Goal: Navigation & Orientation: Understand site structure

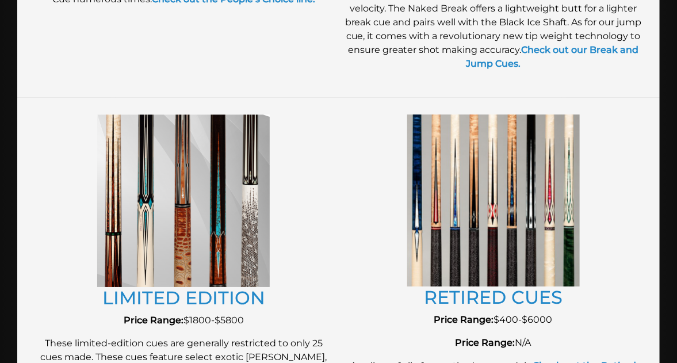
scroll to position [1303, 0]
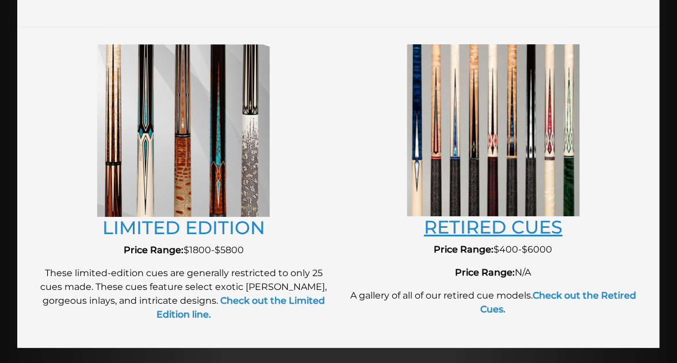
click at [511, 217] on link "RETIRED CUES" at bounding box center [493, 227] width 139 height 22
click at [552, 290] on strong "Check out the Retired Cues." at bounding box center [559, 302] width 156 height 25
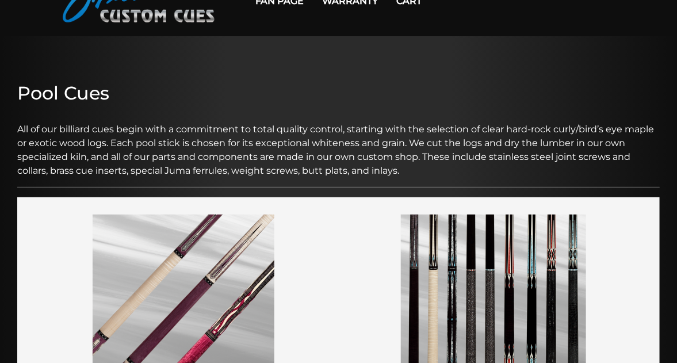
scroll to position [0, 0]
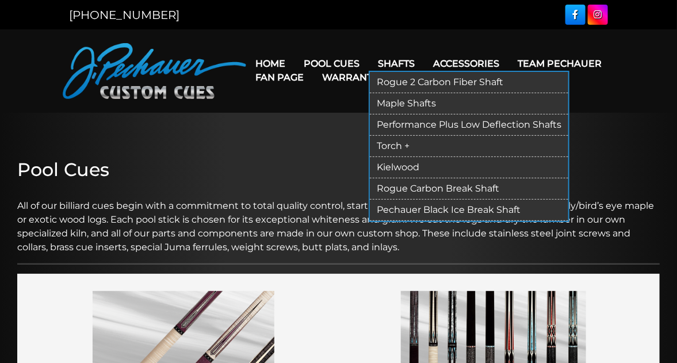
click at [386, 119] on link "Performance Plus Low Deflection Shafts" at bounding box center [469, 124] width 198 height 21
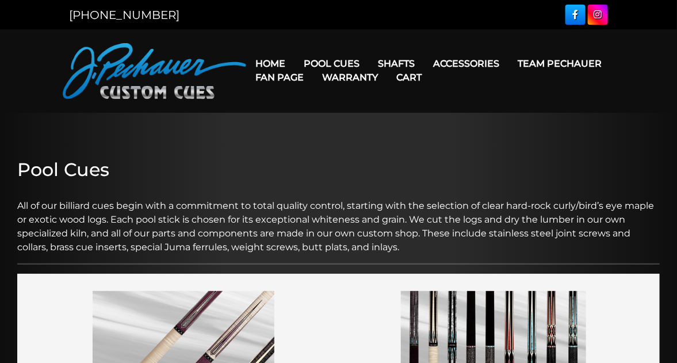
click at [318, 64] on link "Warranty" at bounding box center [350, 77] width 74 height 29
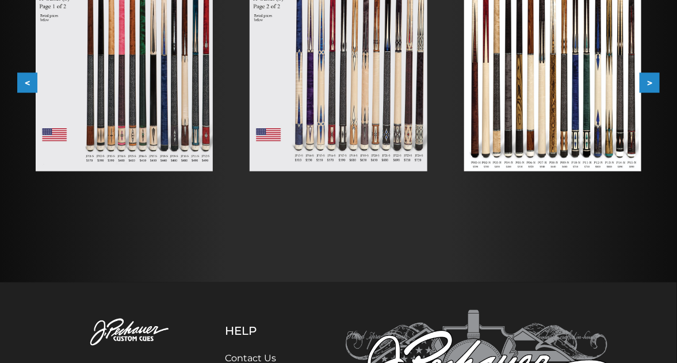
scroll to position [284, 0]
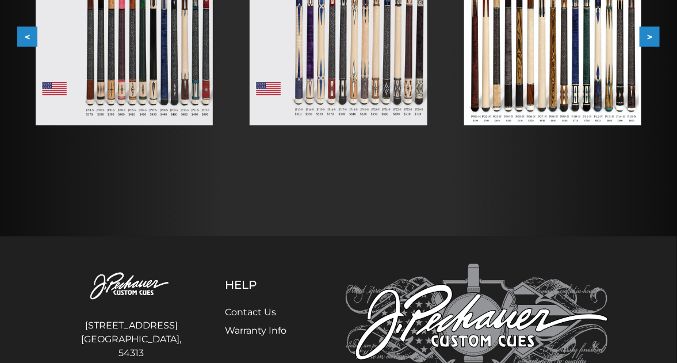
scroll to position [230, 0]
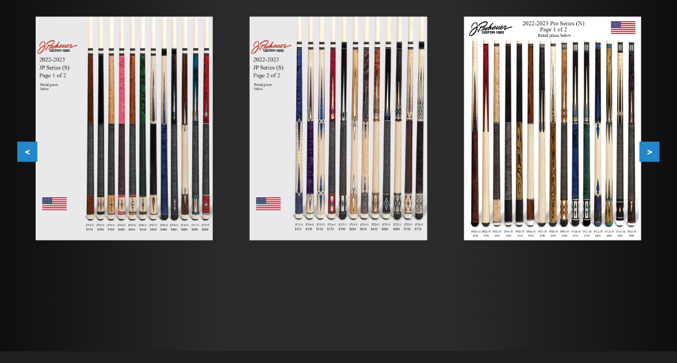
click at [656, 155] on button ">" at bounding box center [649, 152] width 20 height 20
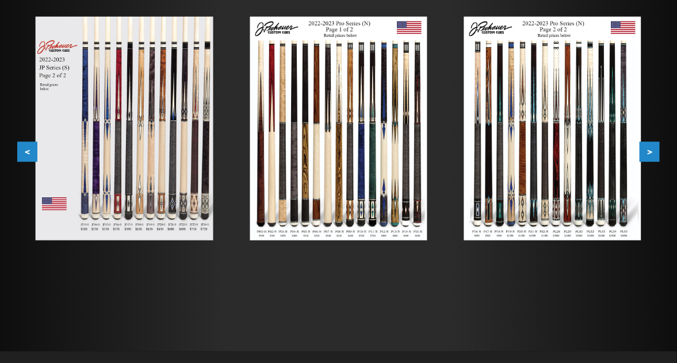
click at [656, 155] on button ">" at bounding box center [649, 152] width 20 height 20
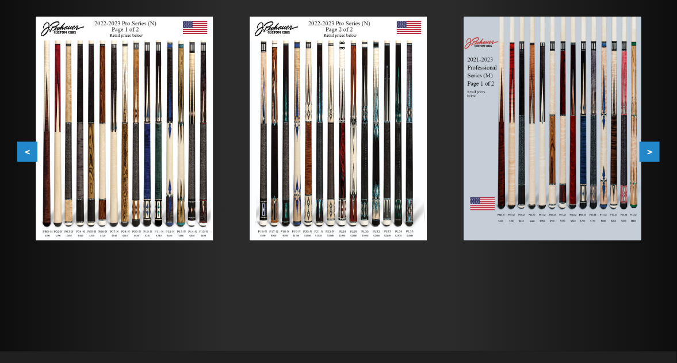
click at [656, 155] on button ">" at bounding box center [649, 152] width 20 height 20
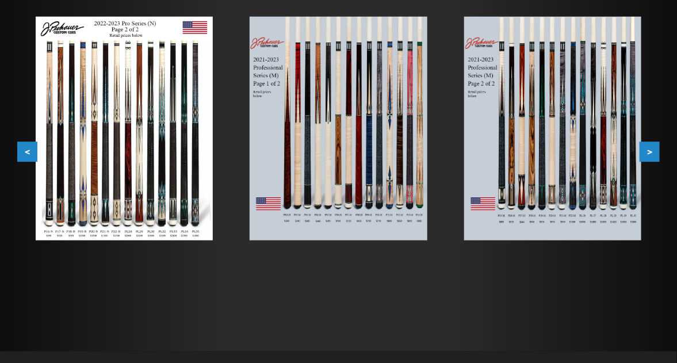
click at [656, 155] on button ">" at bounding box center [649, 152] width 20 height 20
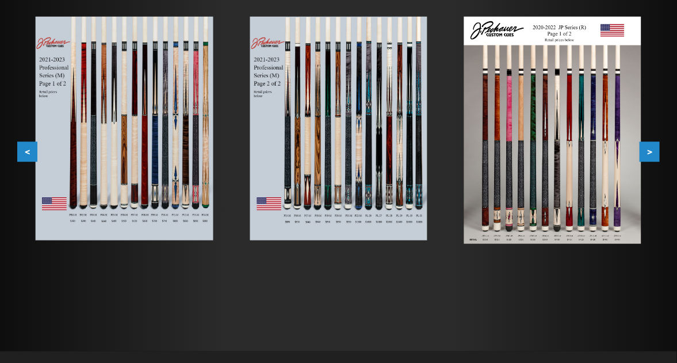
click at [656, 155] on button ">" at bounding box center [649, 152] width 20 height 20
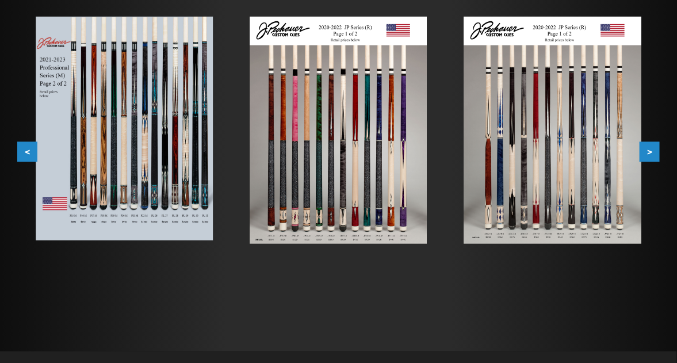
click at [656, 155] on button ">" at bounding box center [649, 152] width 20 height 20
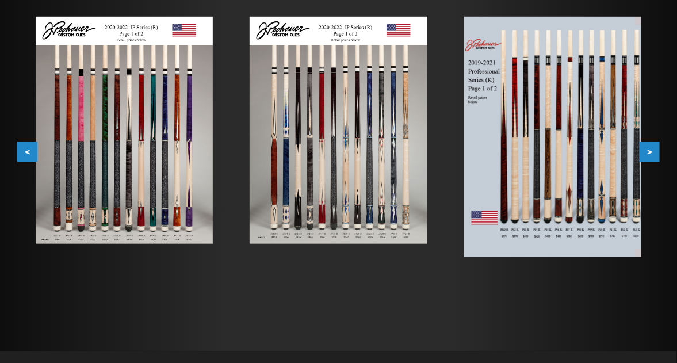
click at [656, 155] on button ">" at bounding box center [649, 152] width 20 height 20
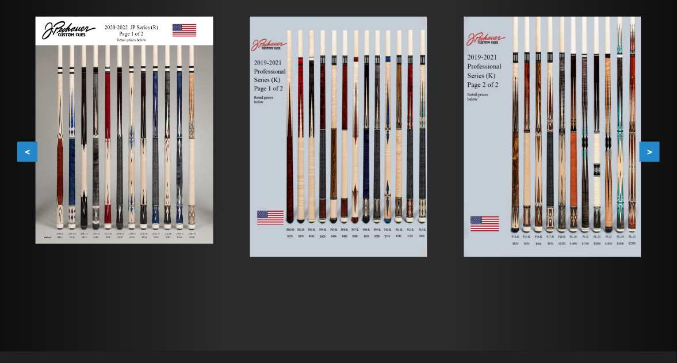
click at [656, 155] on button ">" at bounding box center [649, 152] width 20 height 20
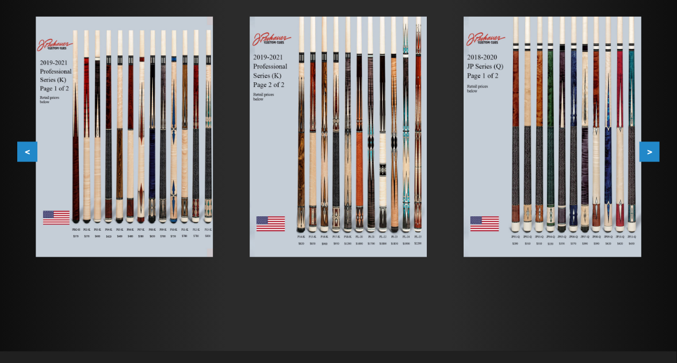
click at [656, 155] on button ">" at bounding box center [649, 152] width 20 height 20
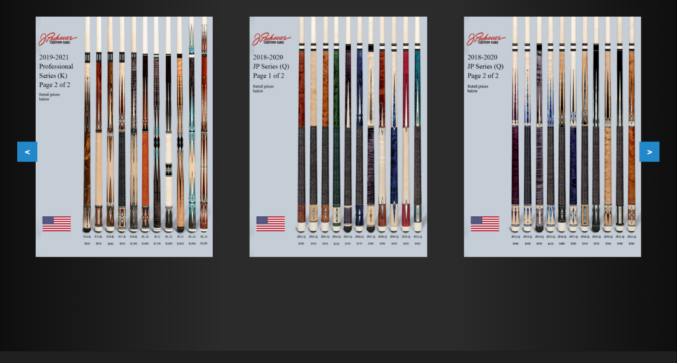
click at [656, 155] on button ">" at bounding box center [649, 152] width 20 height 20
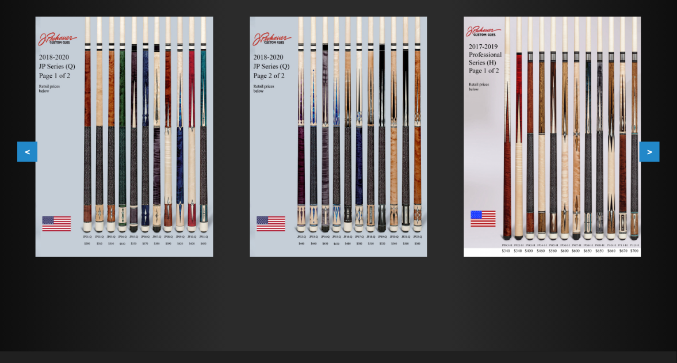
click at [655, 152] on button ">" at bounding box center [649, 152] width 20 height 20
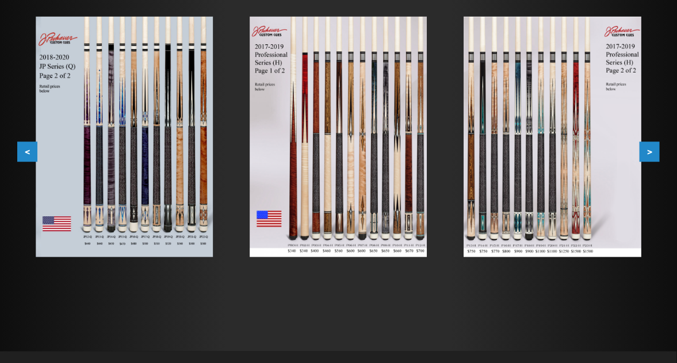
click at [655, 152] on button ">" at bounding box center [649, 152] width 20 height 20
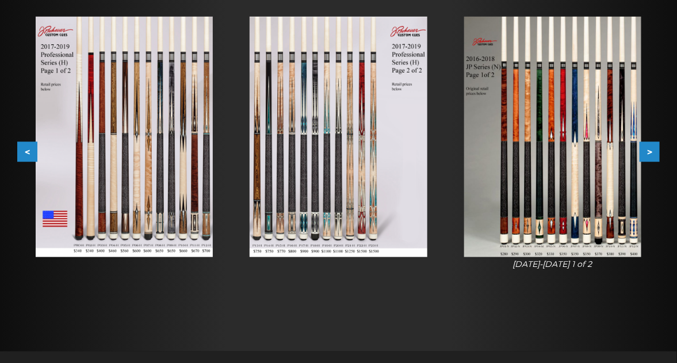
click at [655, 152] on button ">" at bounding box center [649, 152] width 20 height 20
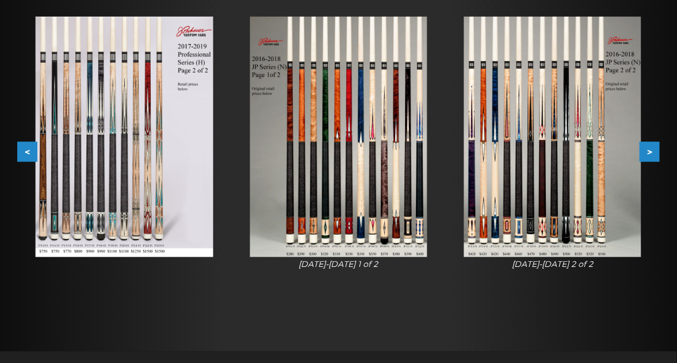
click at [655, 152] on button ">" at bounding box center [649, 152] width 20 height 20
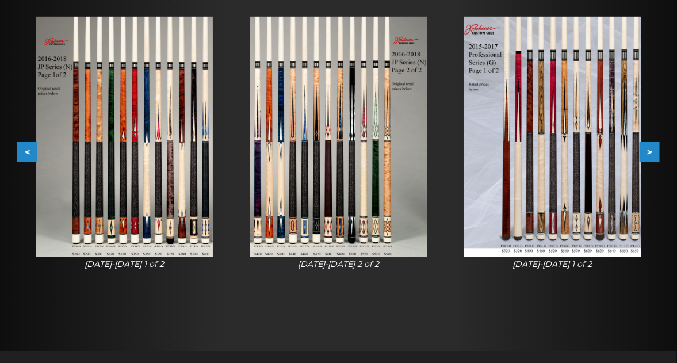
click at [655, 152] on button ">" at bounding box center [649, 152] width 20 height 20
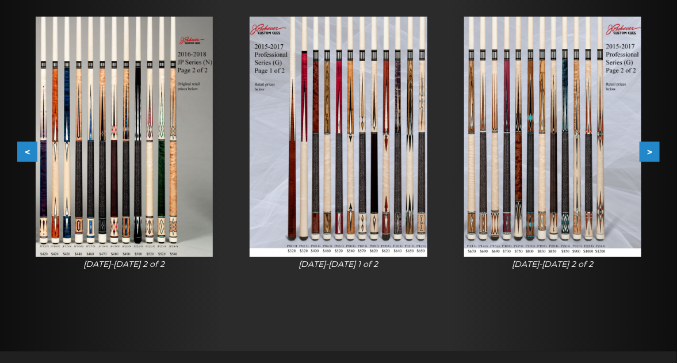
click at [655, 152] on button ">" at bounding box center [649, 152] width 20 height 20
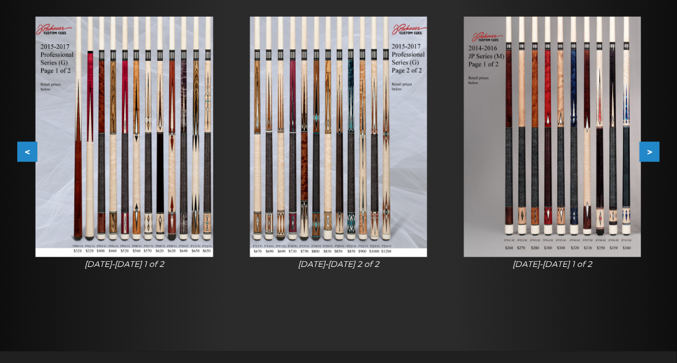
click at [655, 152] on button ">" at bounding box center [649, 152] width 20 height 20
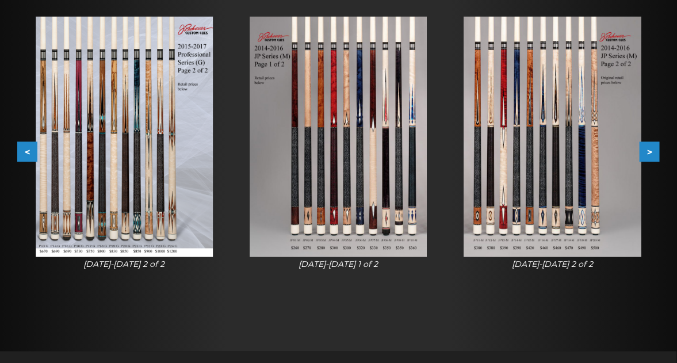
click at [655, 152] on button ">" at bounding box center [649, 152] width 20 height 20
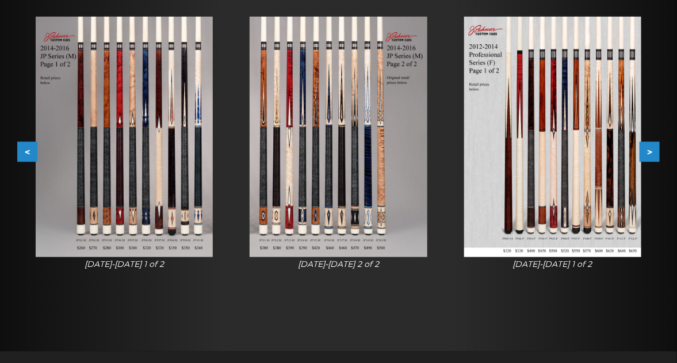
click at [655, 152] on button ">" at bounding box center [649, 152] width 20 height 20
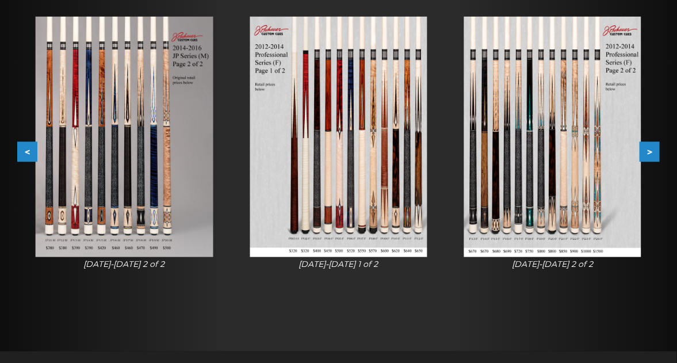
click at [655, 152] on button ">" at bounding box center [649, 152] width 20 height 20
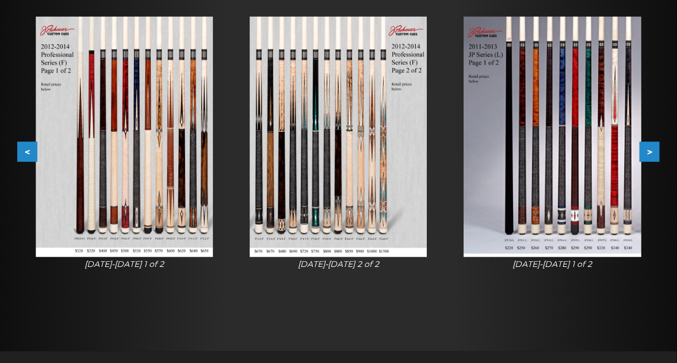
click at [655, 152] on button ">" at bounding box center [649, 152] width 20 height 20
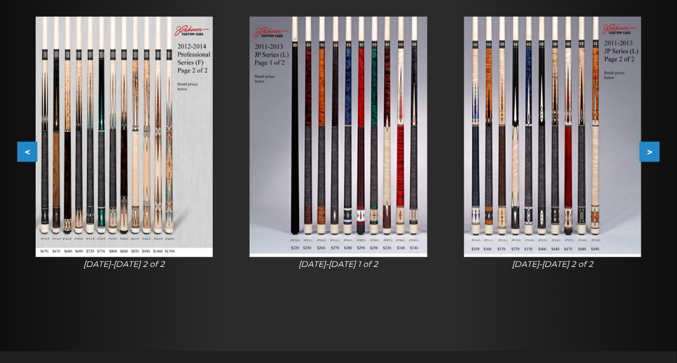
click at [655, 152] on button ">" at bounding box center [649, 152] width 20 height 20
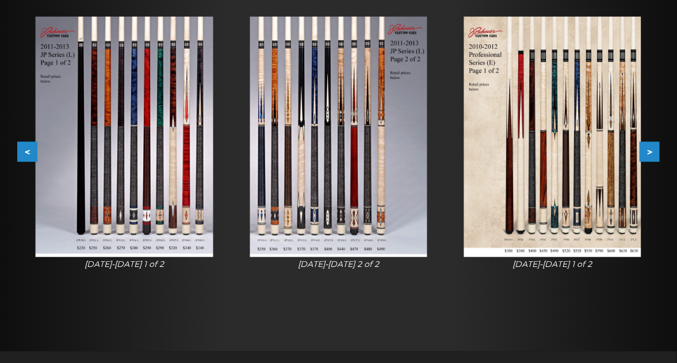
click at [655, 152] on button ">" at bounding box center [649, 152] width 20 height 20
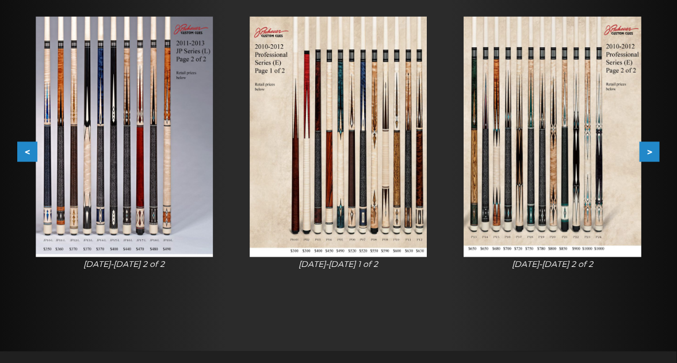
click at [655, 152] on button ">" at bounding box center [649, 152] width 20 height 20
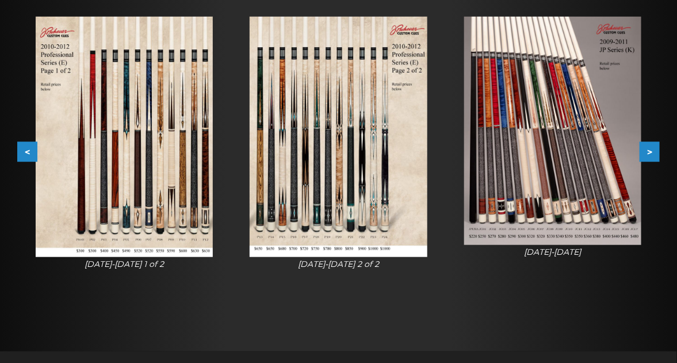
click at [655, 152] on button ">" at bounding box center [649, 152] width 20 height 20
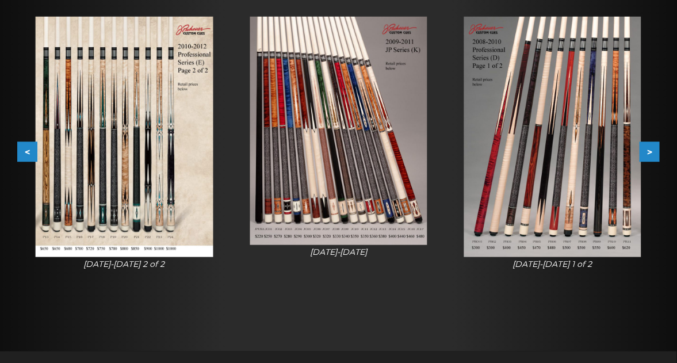
click at [655, 152] on button ">" at bounding box center [649, 152] width 20 height 20
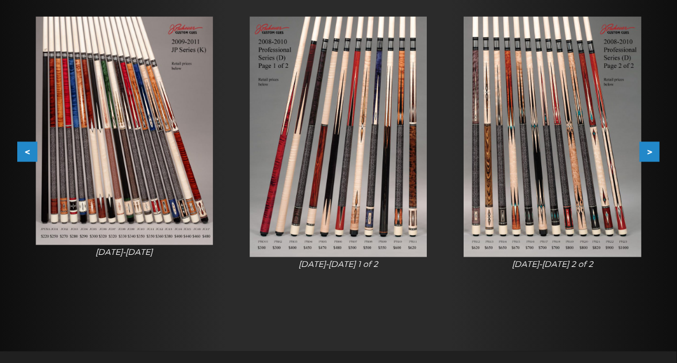
click at [655, 152] on button ">" at bounding box center [649, 152] width 20 height 20
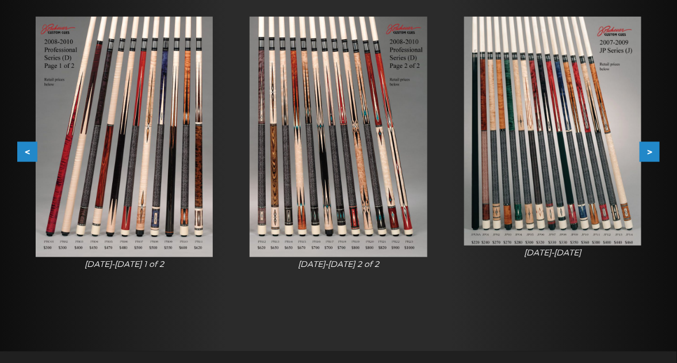
click at [655, 152] on button ">" at bounding box center [649, 152] width 20 height 20
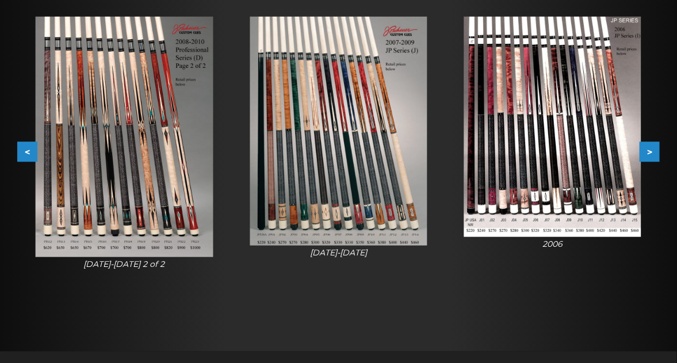
click at [655, 152] on button ">" at bounding box center [649, 152] width 20 height 20
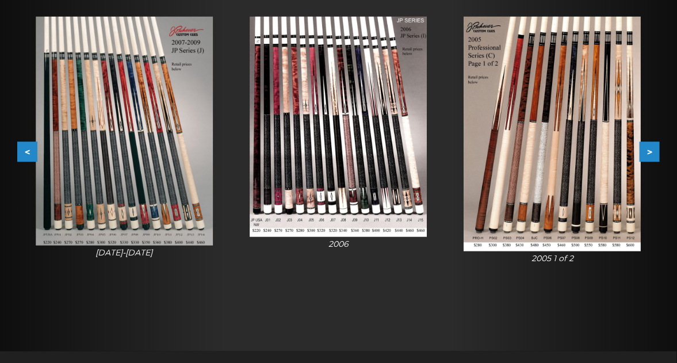
click at [655, 152] on button ">" at bounding box center [649, 152] width 20 height 20
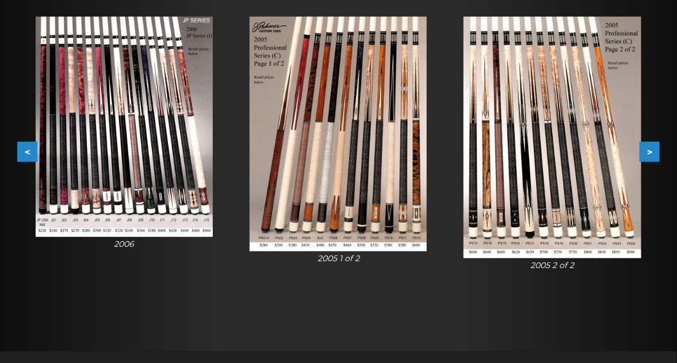
click at [655, 152] on button ">" at bounding box center [649, 152] width 20 height 20
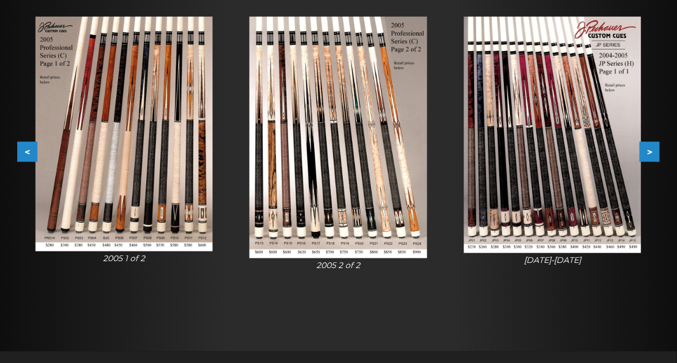
click at [655, 152] on button ">" at bounding box center [649, 152] width 20 height 20
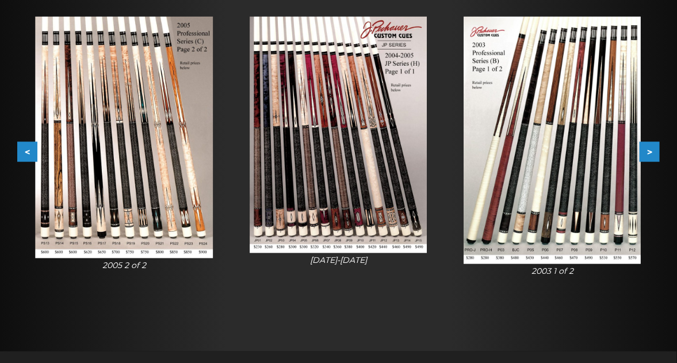
click at [655, 152] on button ">" at bounding box center [649, 152] width 20 height 20
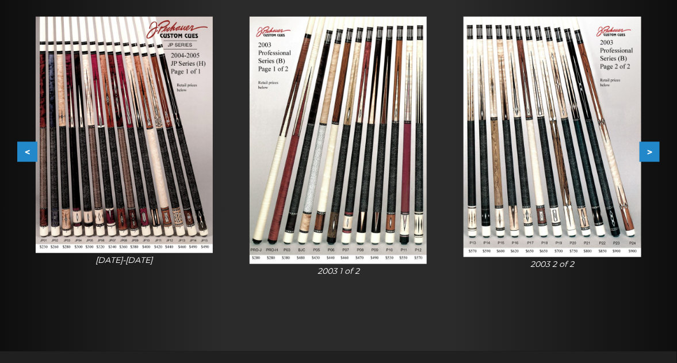
click at [655, 152] on button ">" at bounding box center [649, 152] width 20 height 20
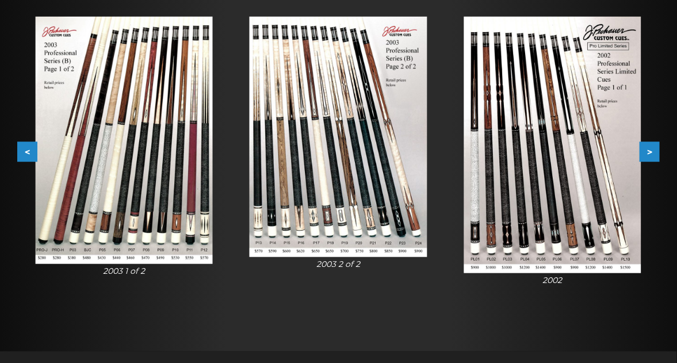
click at [655, 152] on button ">" at bounding box center [649, 152] width 20 height 20
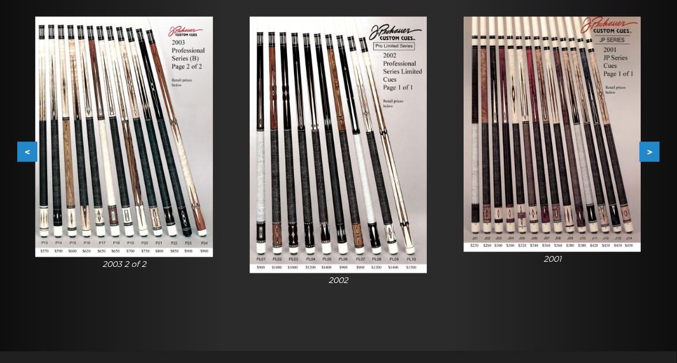
click at [655, 152] on button ">" at bounding box center [649, 152] width 20 height 20
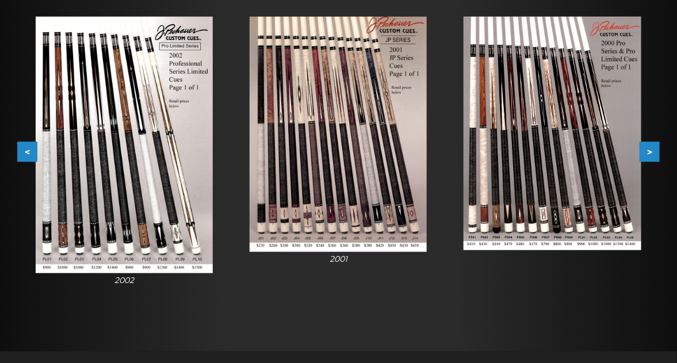
click at [655, 152] on button ">" at bounding box center [649, 152] width 20 height 20
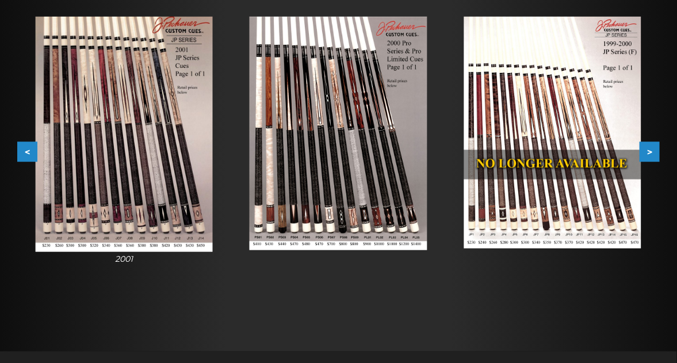
click at [655, 152] on button ">" at bounding box center [649, 152] width 20 height 20
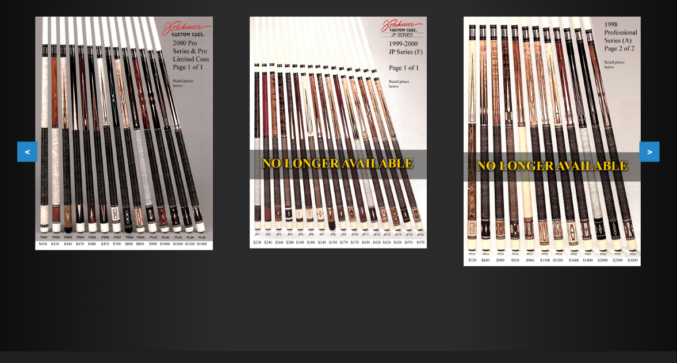
click at [655, 152] on button ">" at bounding box center [649, 152] width 20 height 20
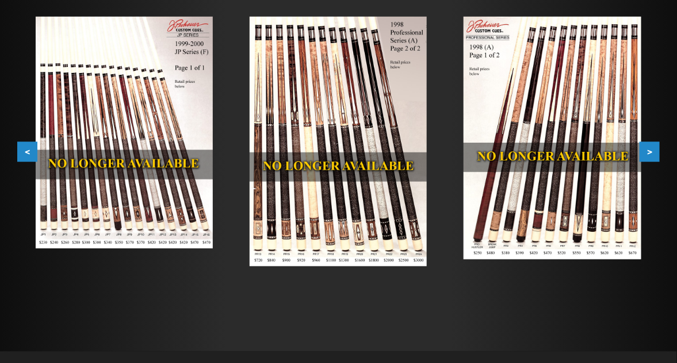
click at [655, 152] on button ">" at bounding box center [649, 152] width 20 height 20
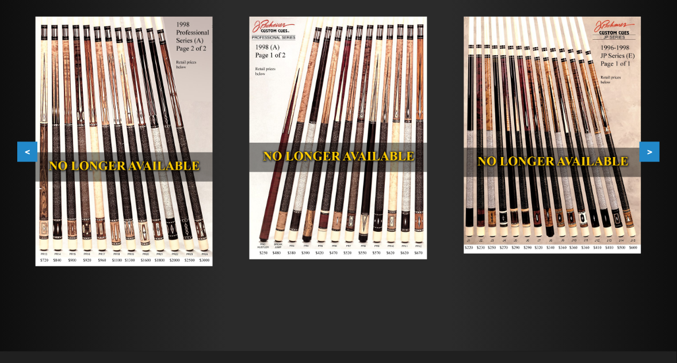
click at [655, 152] on button ">" at bounding box center [649, 152] width 20 height 20
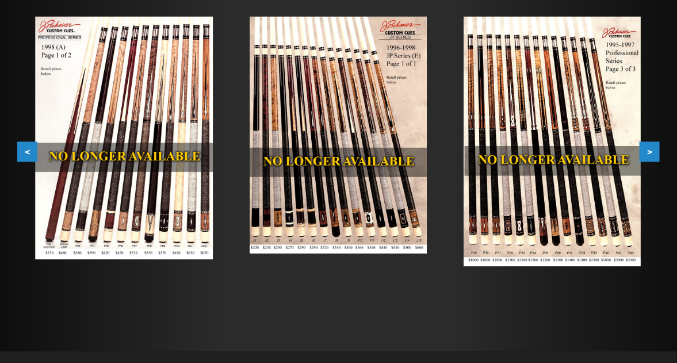
click at [655, 152] on button ">" at bounding box center [649, 152] width 20 height 20
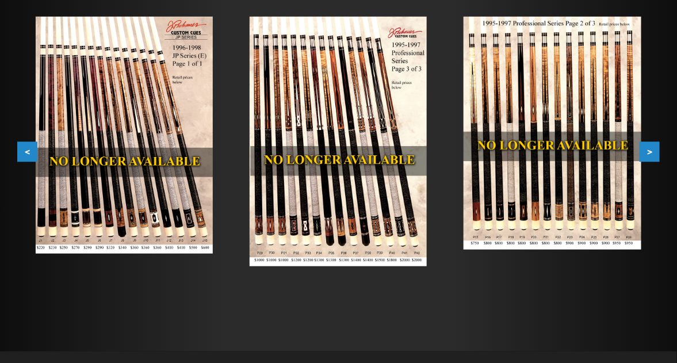
click at [655, 152] on button ">" at bounding box center [649, 152] width 20 height 20
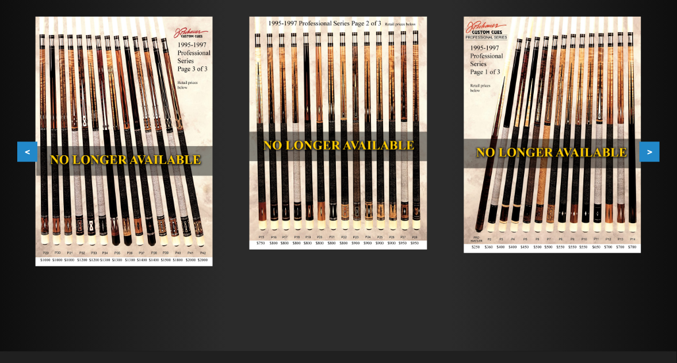
click at [655, 152] on button ">" at bounding box center [649, 152] width 20 height 20
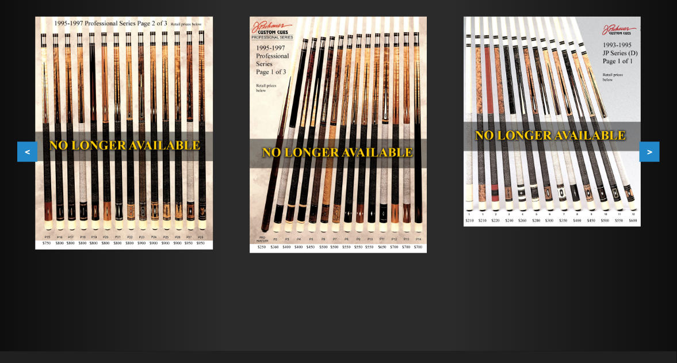
click at [655, 152] on button ">" at bounding box center [649, 152] width 20 height 20
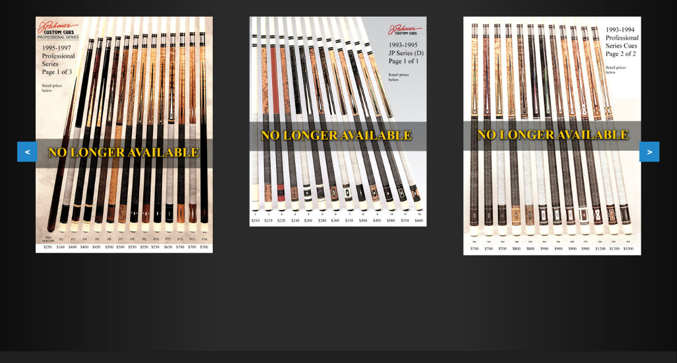
click at [655, 152] on button ">" at bounding box center [649, 152] width 20 height 20
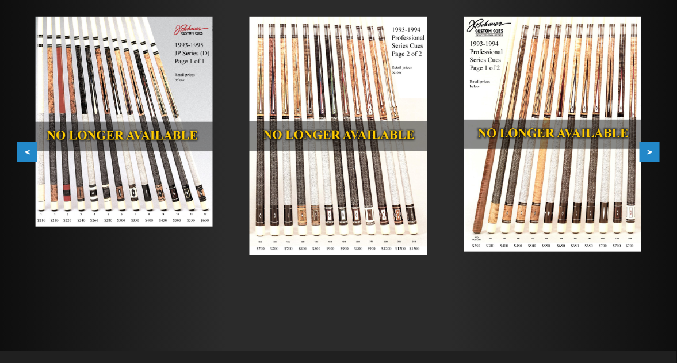
click at [655, 152] on button ">" at bounding box center [649, 152] width 20 height 20
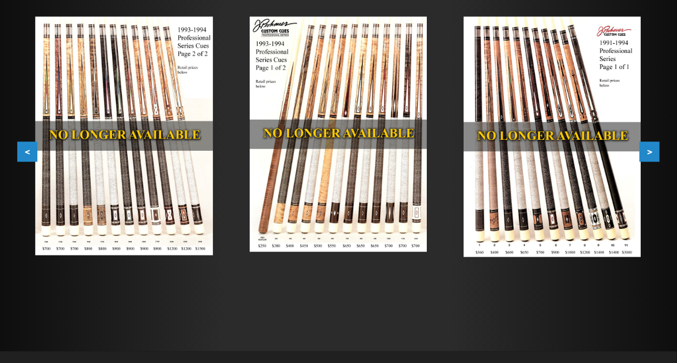
click at [655, 152] on button ">" at bounding box center [649, 152] width 20 height 20
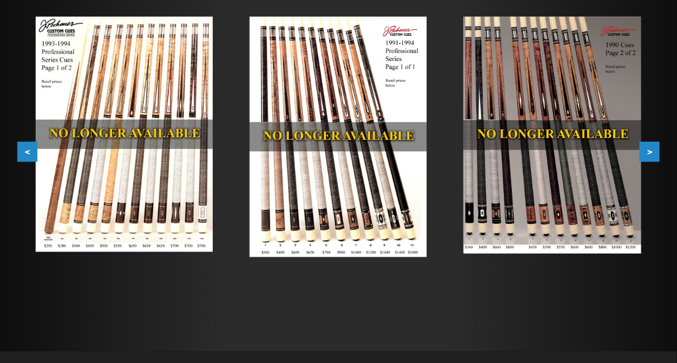
click at [655, 152] on button ">" at bounding box center [649, 152] width 20 height 20
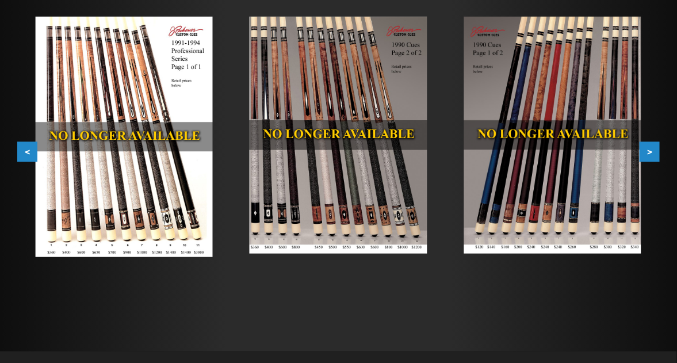
click at [28, 145] on button "<" at bounding box center [27, 152] width 20 height 20
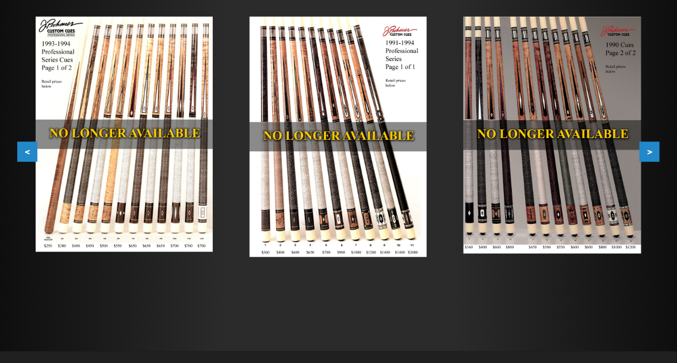
click at [28, 145] on button "<" at bounding box center [27, 152] width 20 height 20
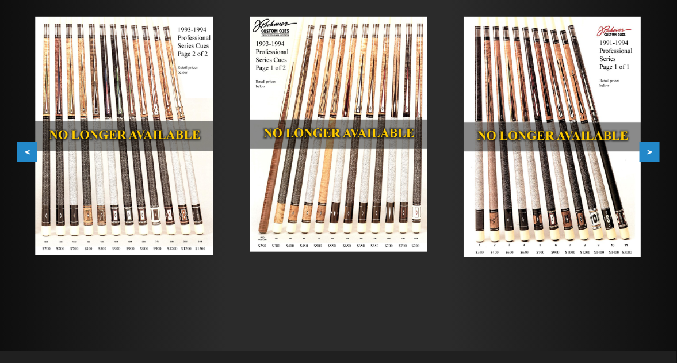
click at [28, 145] on button "<" at bounding box center [27, 152] width 20 height 20
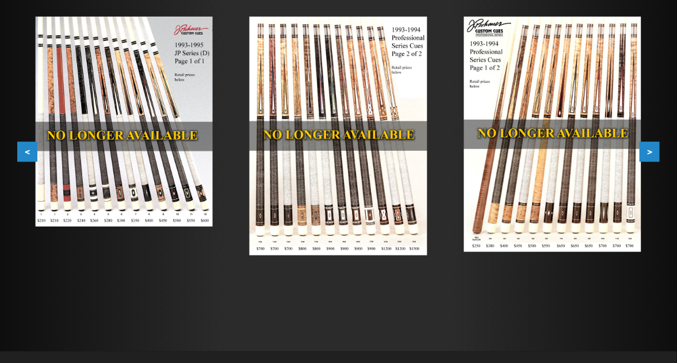
click at [28, 145] on button "<" at bounding box center [27, 152] width 20 height 20
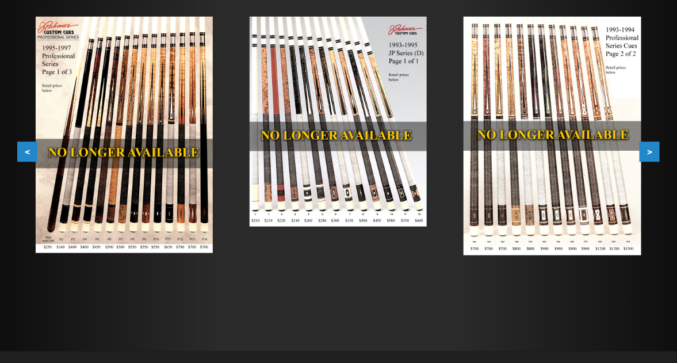
click at [28, 145] on button "<" at bounding box center [27, 152] width 20 height 20
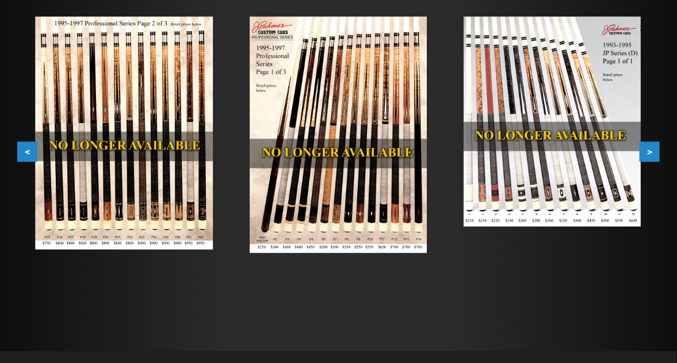
click at [28, 145] on button "<" at bounding box center [27, 152] width 20 height 20
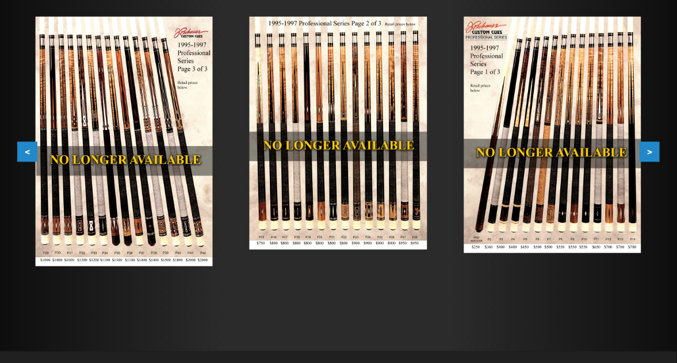
click at [28, 145] on button "<" at bounding box center [27, 152] width 20 height 20
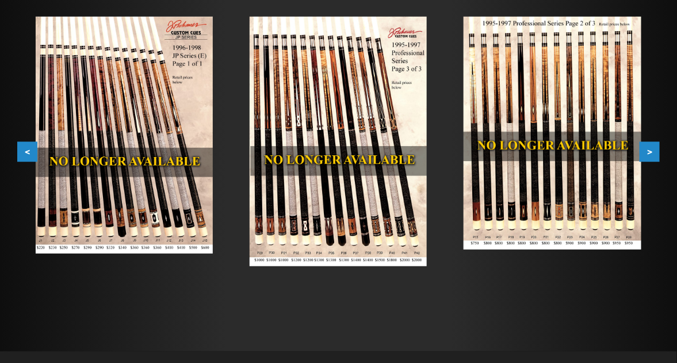
click at [28, 145] on button "<" at bounding box center [27, 152] width 20 height 20
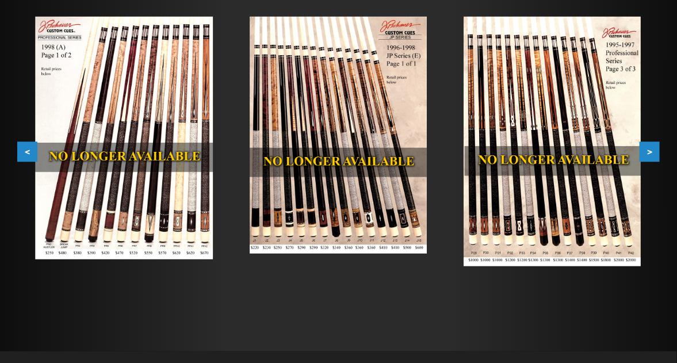
click at [28, 145] on button "<" at bounding box center [27, 152] width 20 height 20
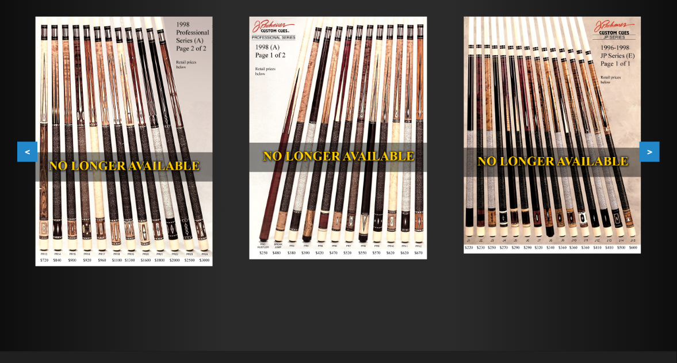
click at [28, 145] on button "<" at bounding box center [27, 152] width 20 height 20
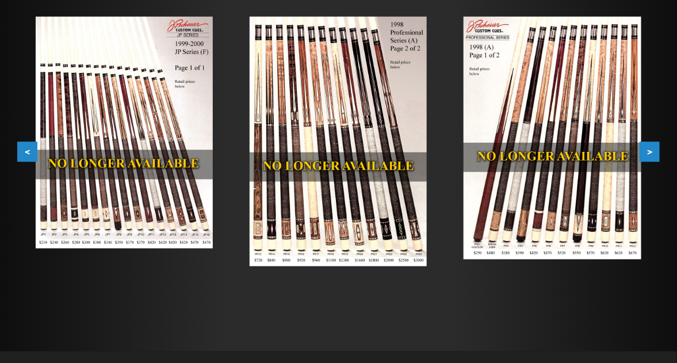
click at [28, 145] on button "<" at bounding box center [27, 152] width 20 height 20
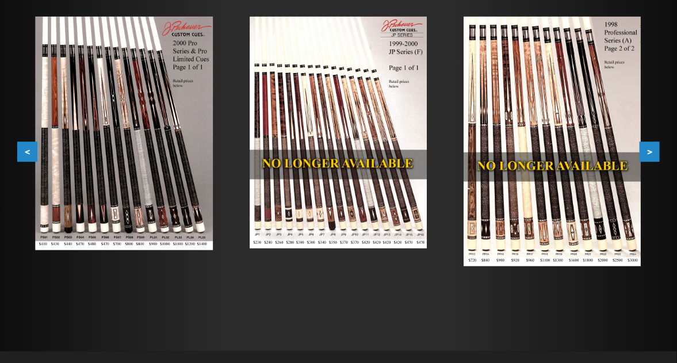
click at [28, 145] on button "<" at bounding box center [27, 152] width 20 height 20
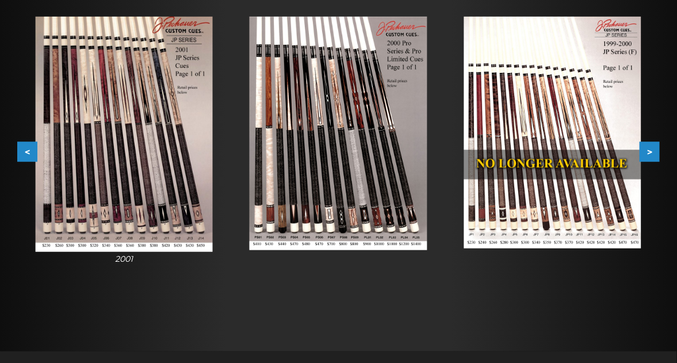
click at [28, 145] on button "<" at bounding box center [27, 152] width 20 height 20
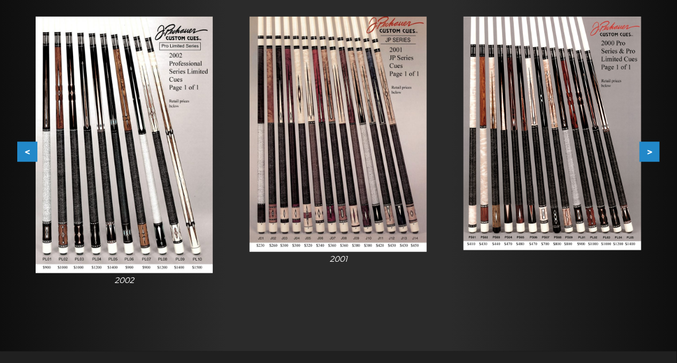
click at [28, 145] on button "<" at bounding box center [27, 152] width 20 height 20
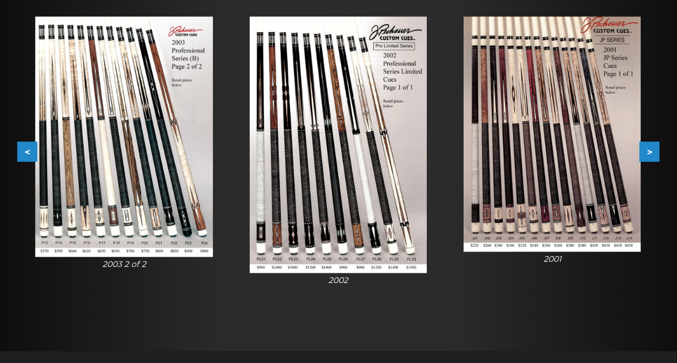
click at [28, 145] on button "<" at bounding box center [27, 152] width 20 height 20
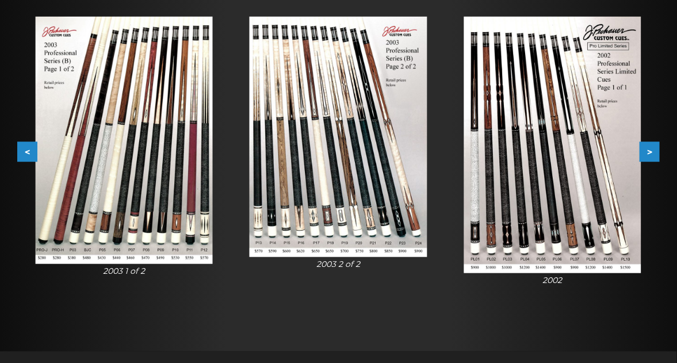
click at [29, 150] on button "<" at bounding box center [27, 152] width 20 height 20
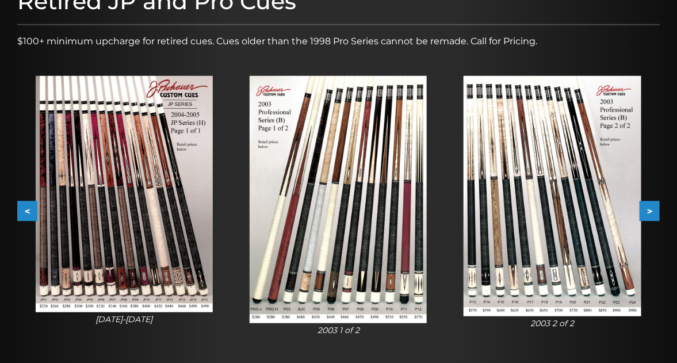
scroll to position [153, 0]
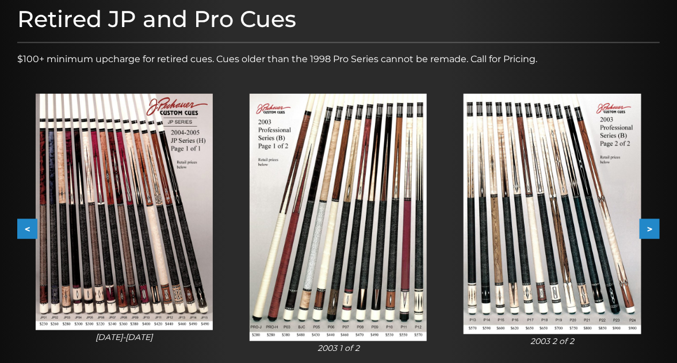
click at [20, 224] on button "<" at bounding box center [27, 229] width 20 height 20
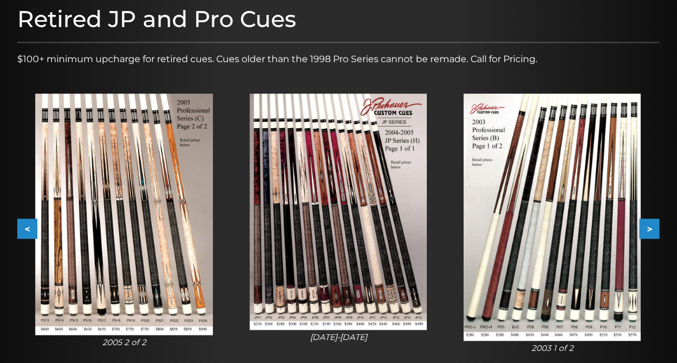
click at [25, 227] on button "<" at bounding box center [27, 229] width 20 height 20
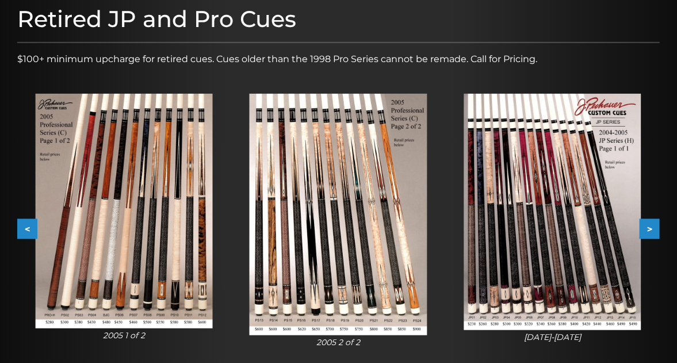
click at [25, 227] on button "<" at bounding box center [27, 229] width 20 height 20
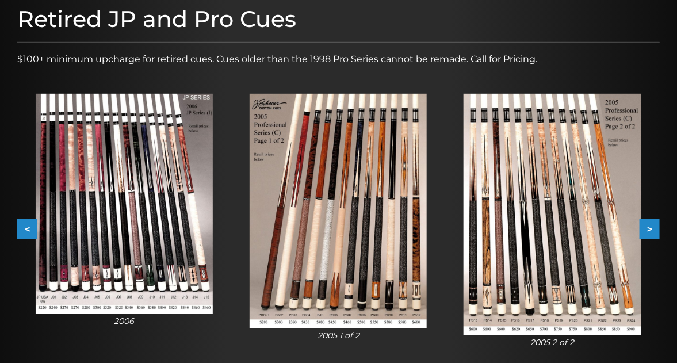
click at [33, 225] on button "<" at bounding box center [27, 229] width 20 height 20
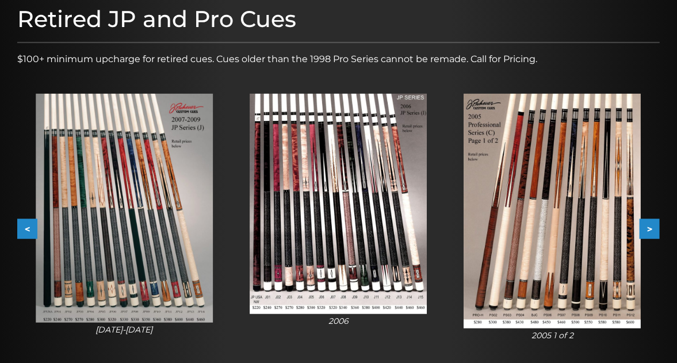
click at [33, 225] on button "<" at bounding box center [27, 229] width 20 height 20
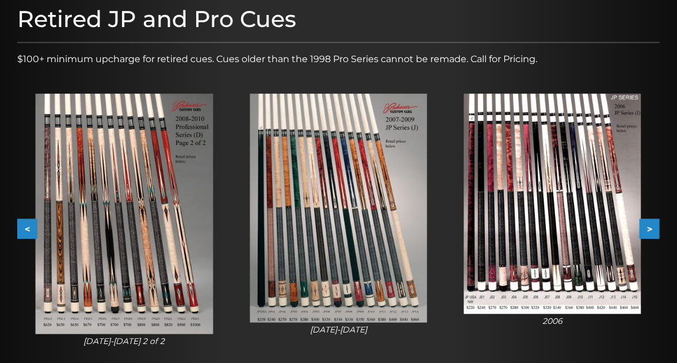
click at [33, 225] on button "<" at bounding box center [27, 229] width 20 height 20
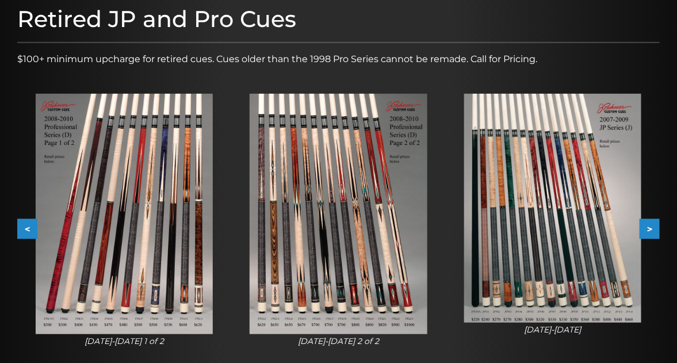
click at [33, 225] on button "<" at bounding box center [27, 229] width 20 height 20
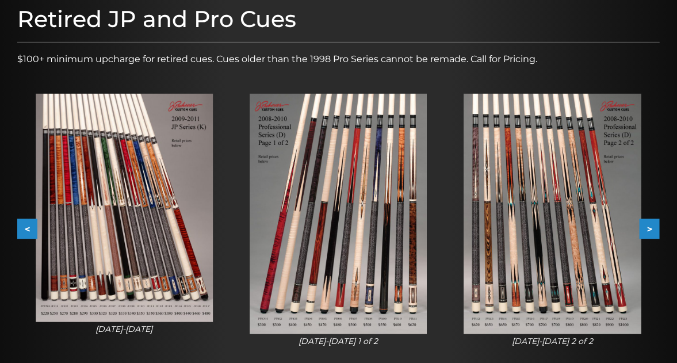
click at [33, 225] on button "<" at bounding box center [27, 229] width 20 height 20
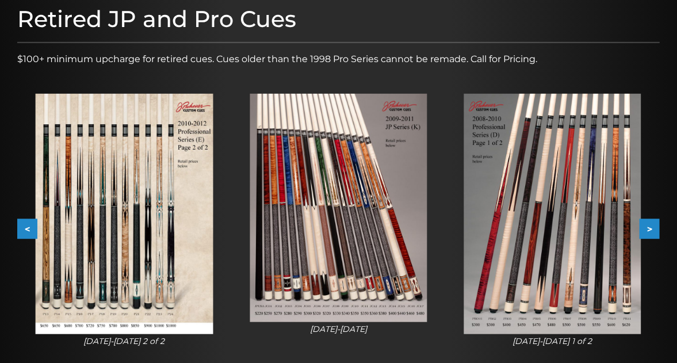
click at [33, 225] on button "<" at bounding box center [27, 229] width 20 height 20
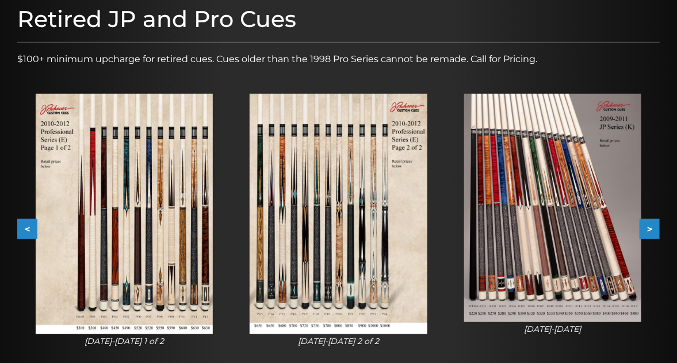
click at [33, 225] on button "<" at bounding box center [27, 229] width 20 height 20
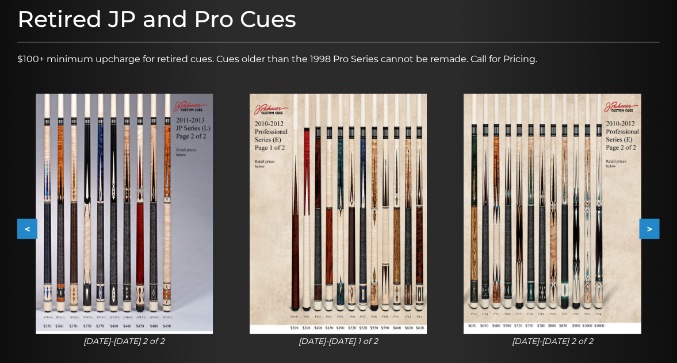
click at [20, 229] on button "<" at bounding box center [27, 229] width 20 height 20
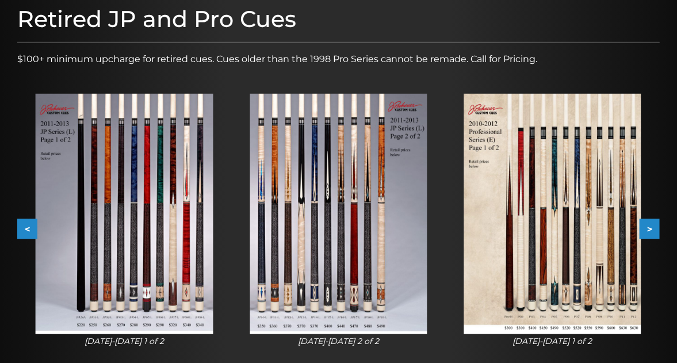
click at [19, 227] on button "<" at bounding box center [27, 229] width 20 height 20
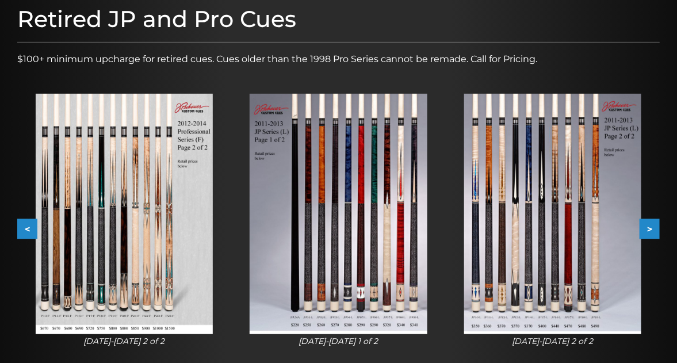
click at [19, 227] on button "<" at bounding box center [27, 229] width 20 height 20
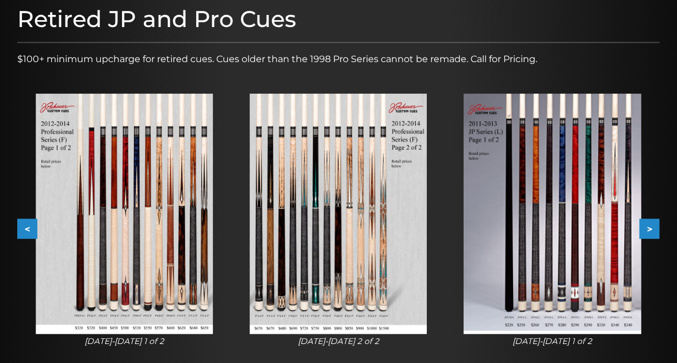
click at [19, 227] on button "<" at bounding box center [27, 229] width 20 height 20
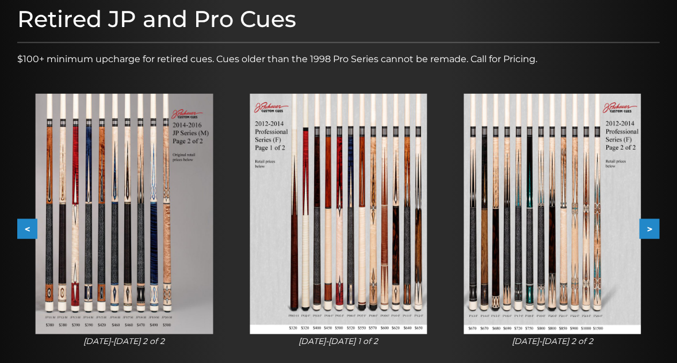
click at [19, 227] on button "<" at bounding box center [27, 229] width 20 height 20
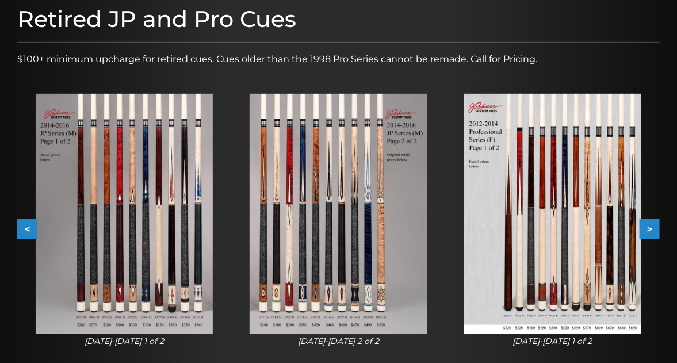
click at [19, 227] on button "<" at bounding box center [27, 229] width 20 height 20
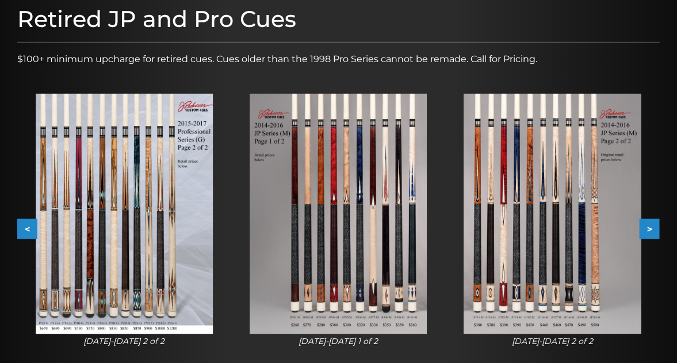
click at [19, 227] on button "<" at bounding box center [27, 229] width 20 height 20
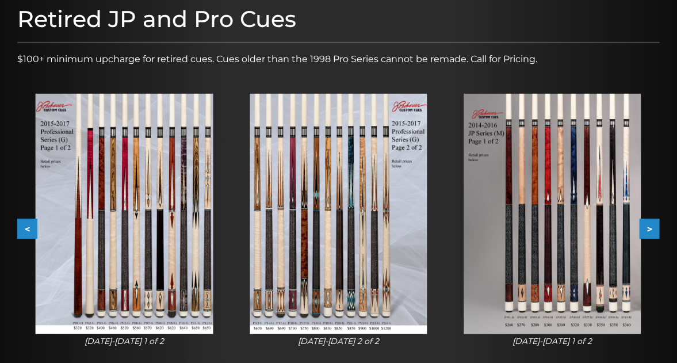
click at [19, 227] on button "<" at bounding box center [27, 229] width 20 height 20
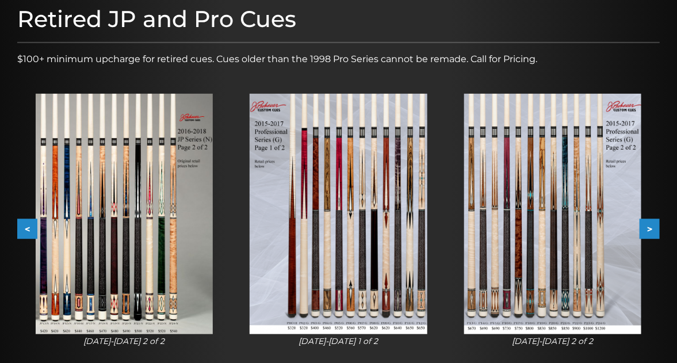
click at [19, 227] on button "<" at bounding box center [27, 229] width 20 height 20
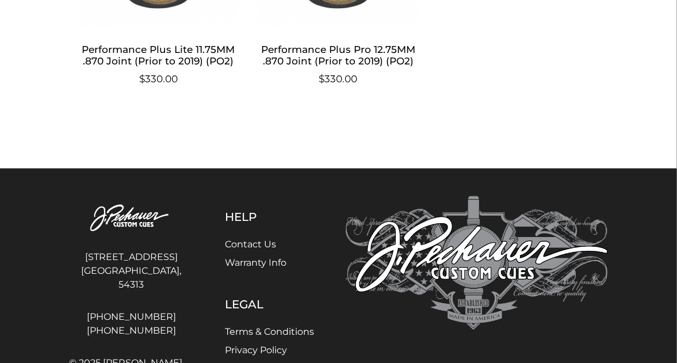
scroll to position [1572, 0]
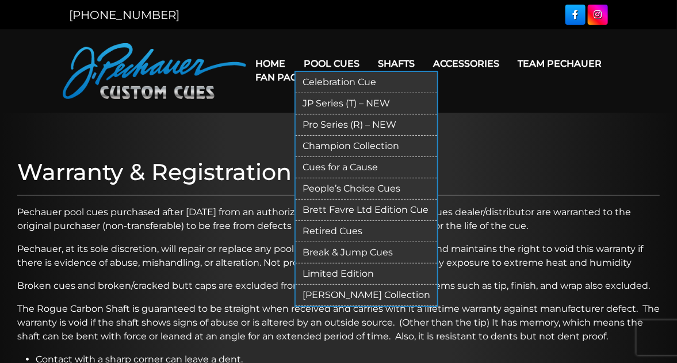
click at [342, 185] on link "People’s Choice Cues" at bounding box center [366, 188] width 141 height 21
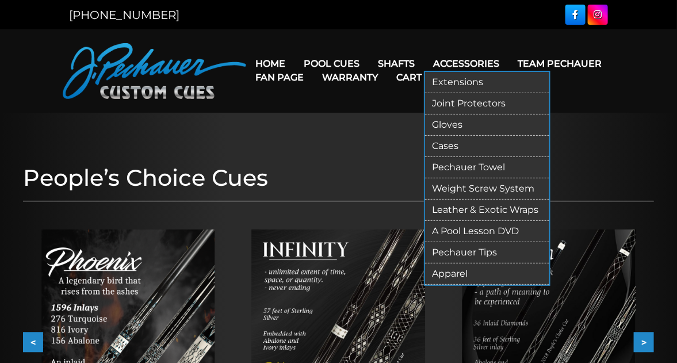
click at [458, 60] on link "Accessories" at bounding box center [466, 63] width 85 height 29
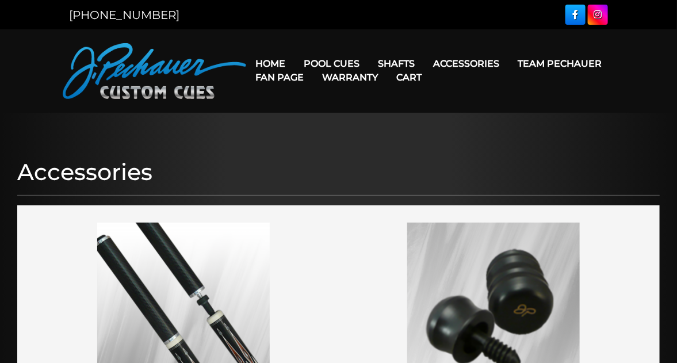
click at [265, 64] on link "Fan Page" at bounding box center [279, 77] width 67 height 29
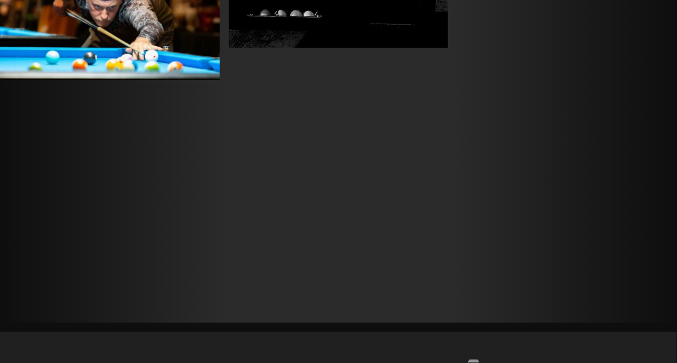
scroll to position [14190, 0]
